Goal: Entertainment & Leisure: Consume media (video, audio)

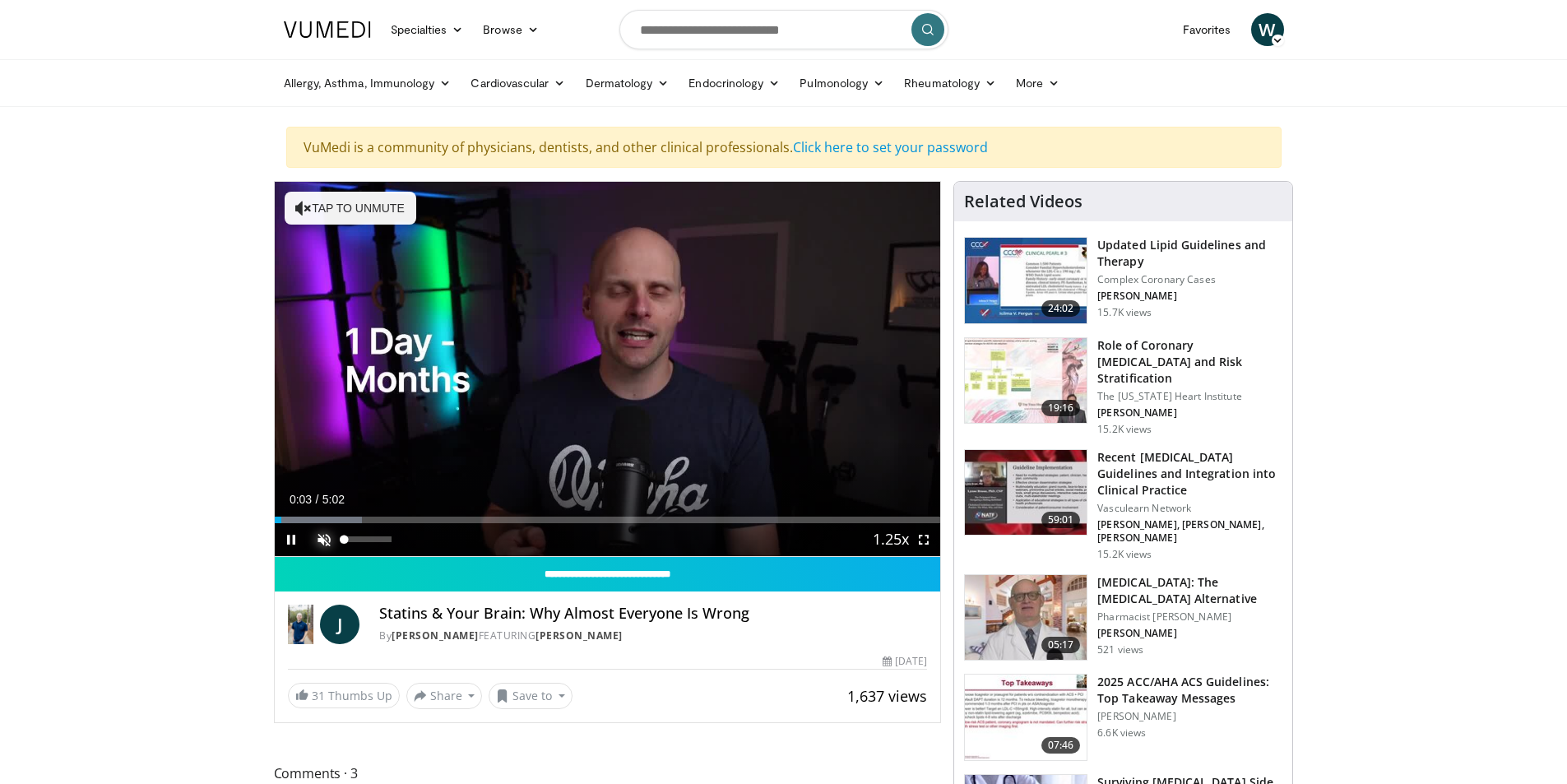
click at [324, 543] on span "Video Player" at bounding box center [324, 539] width 32 height 32
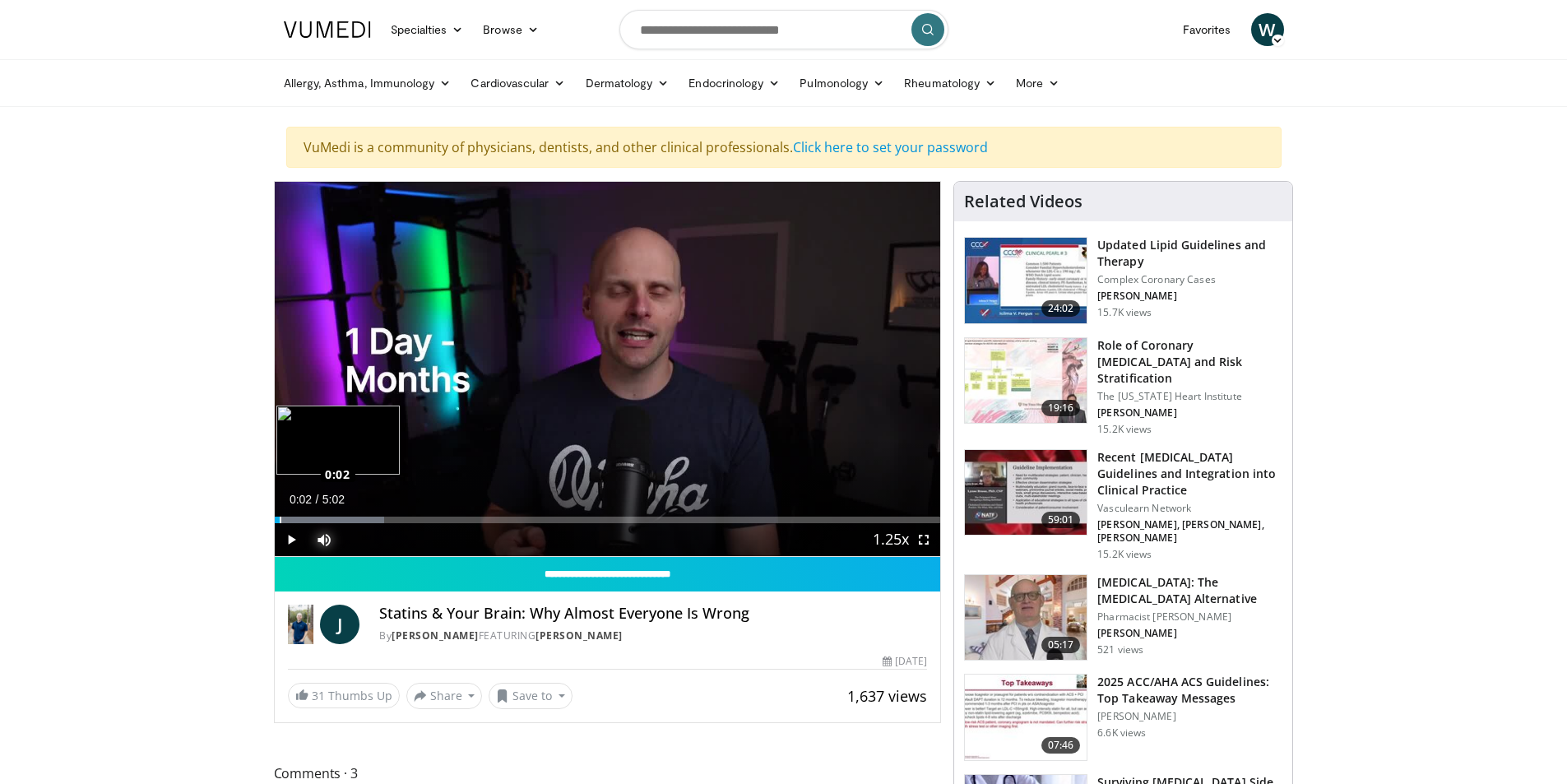
drag, startPoint x: 289, startPoint y: 519, endPoint x: 279, endPoint y: 512, distance: 12.2
click at [279, 512] on div "Loaded : 16.45% 0:02 0:02" at bounding box center [608, 515] width 666 height 15
drag, startPoint x: 297, startPoint y: 519, endPoint x: 249, endPoint y: 524, distance: 48.3
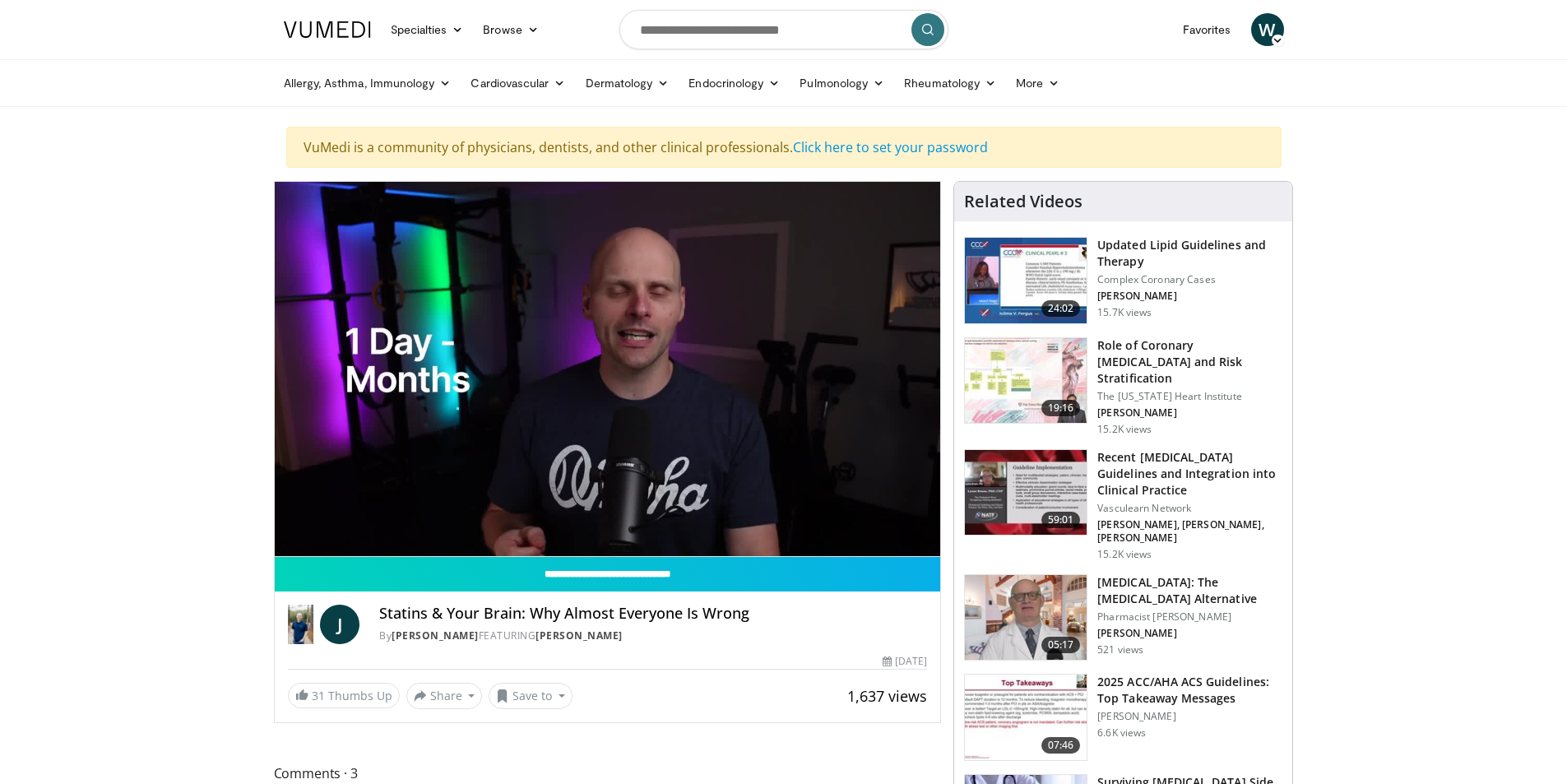
click at [844, 445] on div "10 seconds Tap to unmute" at bounding box center [608, 369] width 666 height 374
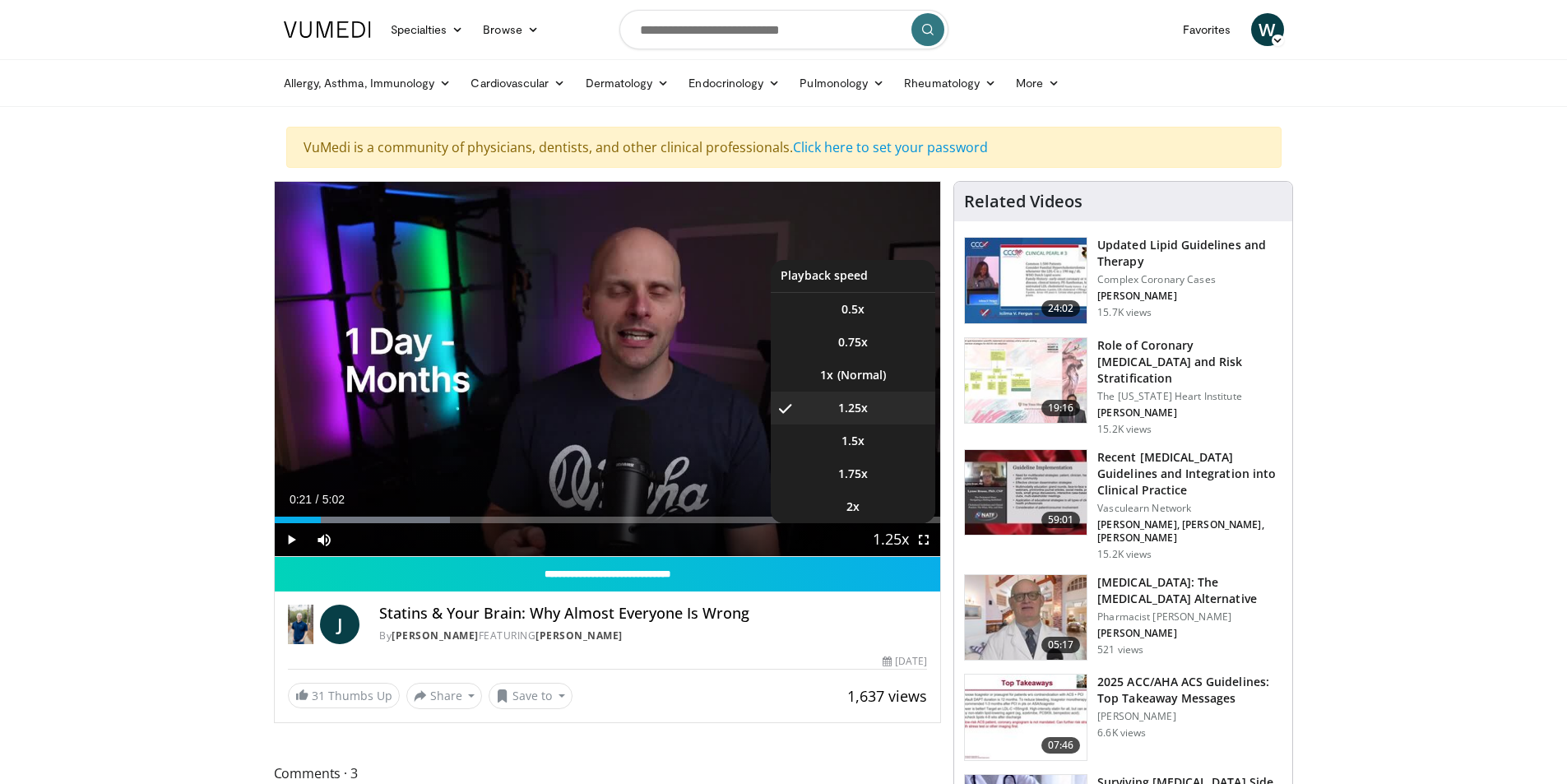
click at [882, 542] on span "Video Player" at bounding box center [891, 540] width 23 height 32
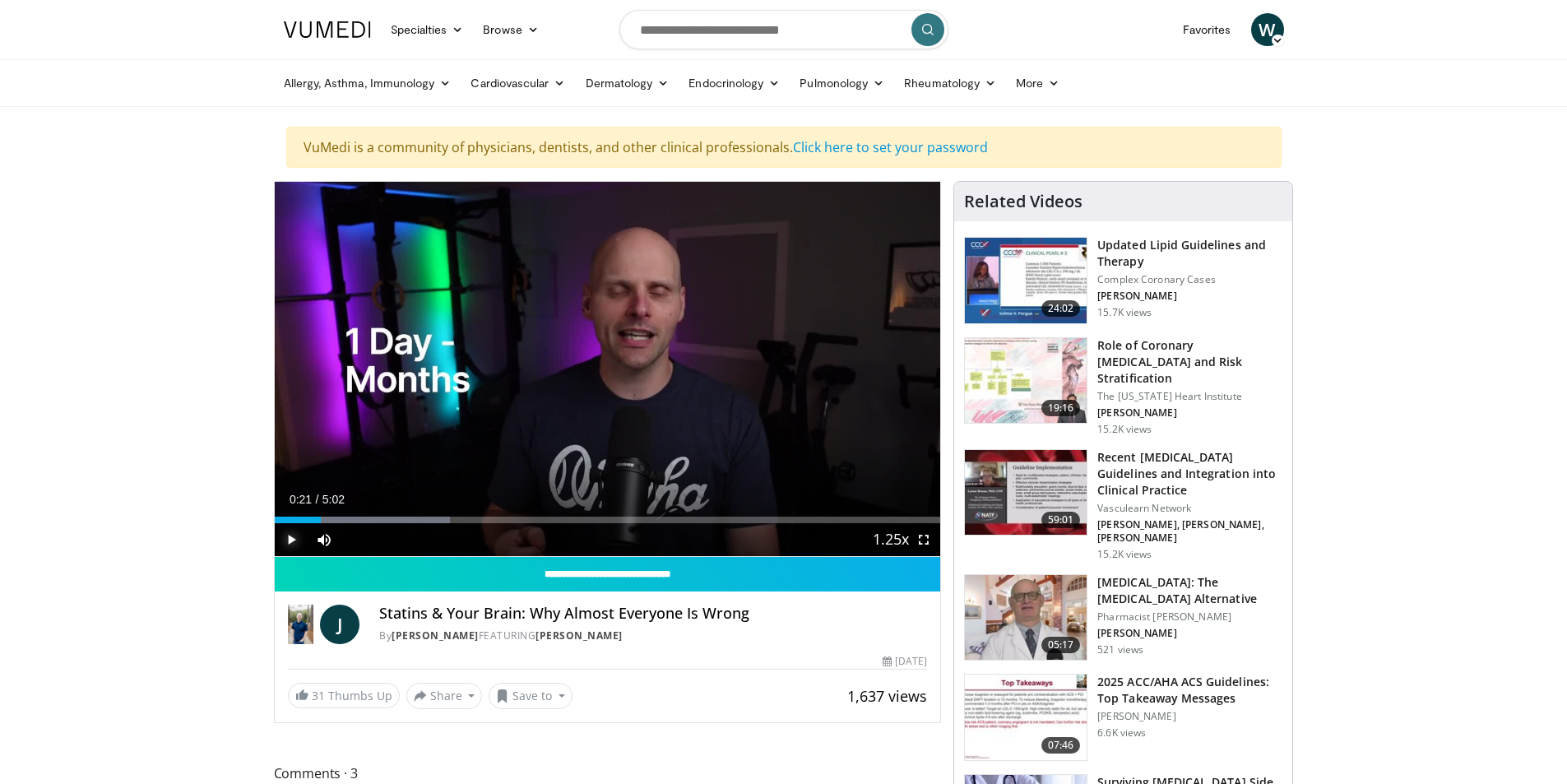
click at [284, 540] on span "Video Player" at bounding box center [291, 539] width 32 height 32
